Goal: Browse casually

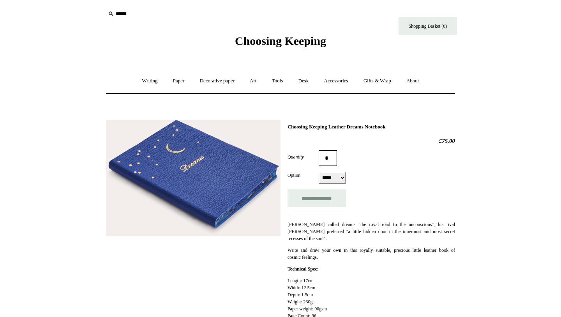
click at [255, 41] on span "Choosing Keeping" at bounding box center [280, 40] width 91 height 13
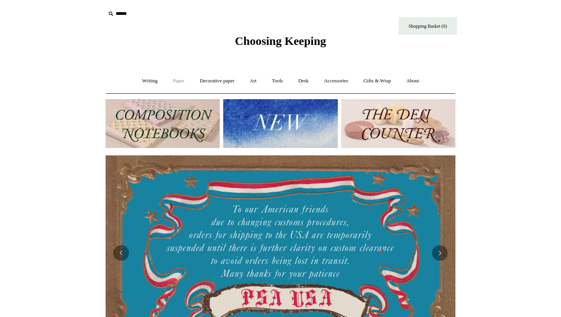
click at [179, 80] on link "Paper +" at bounding box center [179, 81] width 26 height 21
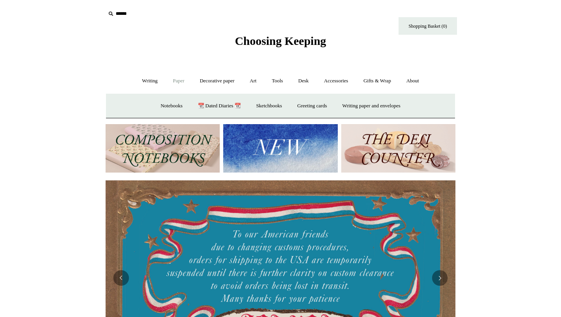
click at [283, 147] on img at bounding box center [280, 148] width 114 height 49
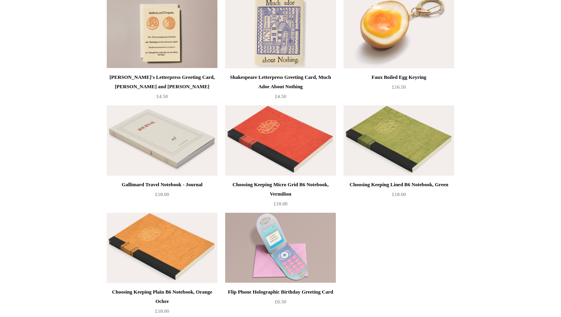
scroll to position [1610, 0]
